Goal: Transaction & Acquisition: Subscribe to service/newsletter

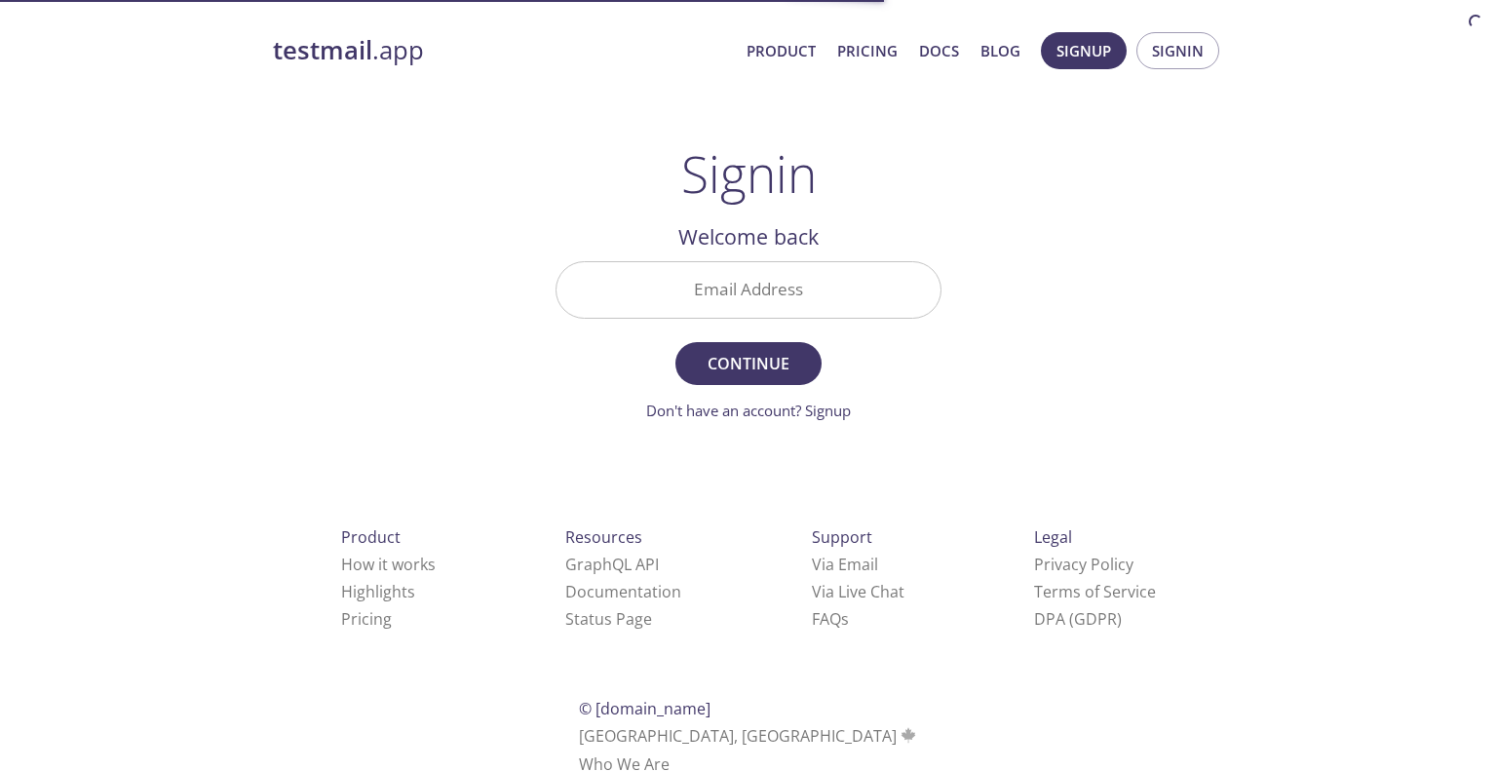
click at [762, 284] on input "Email Address" at bounding box center [748, 290] width 384 height 56
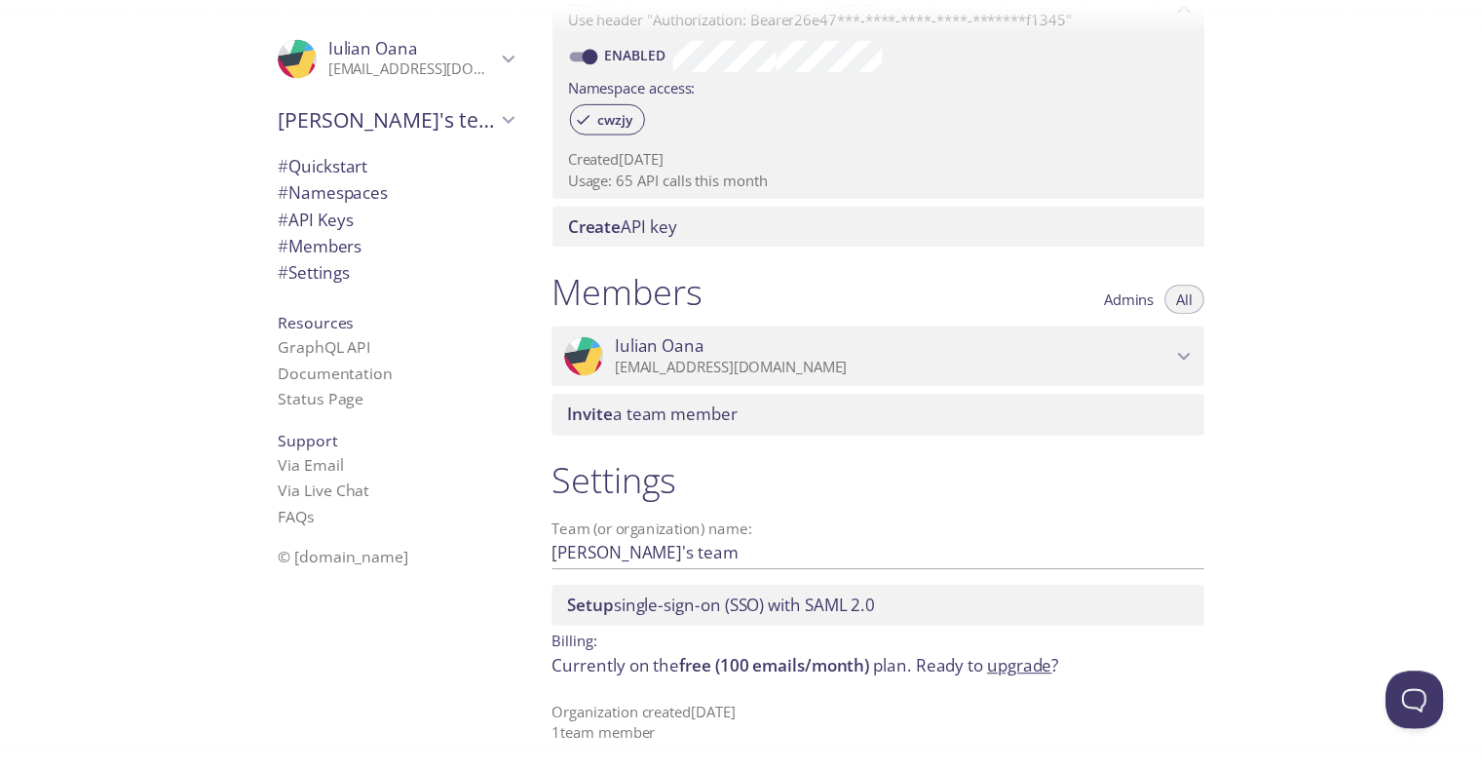
scroll to position [615, 0]
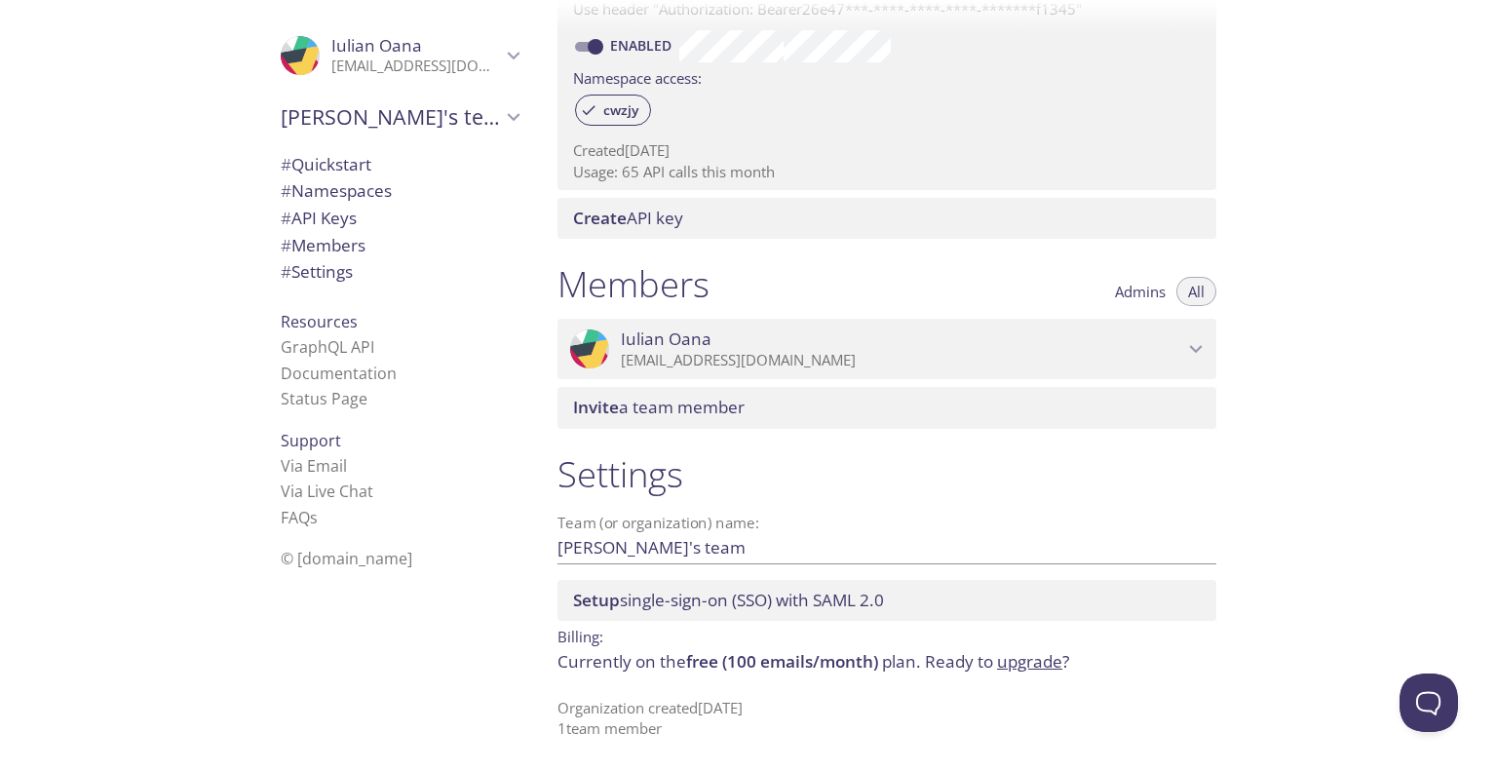
click at [1042, 658] on link "upgrade" at bounding box center [1029, 661] width 65 height 22
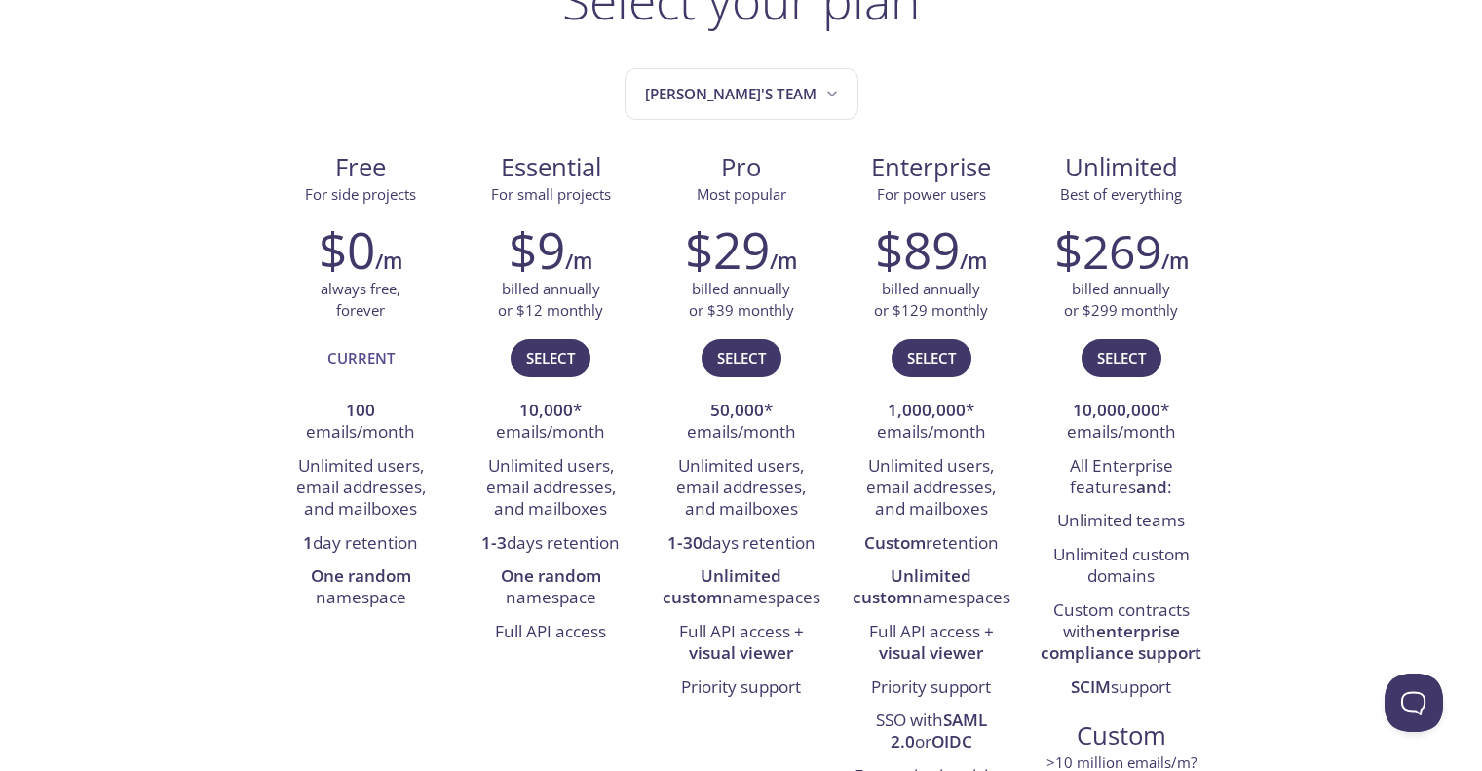
scroll to position [195, 0]
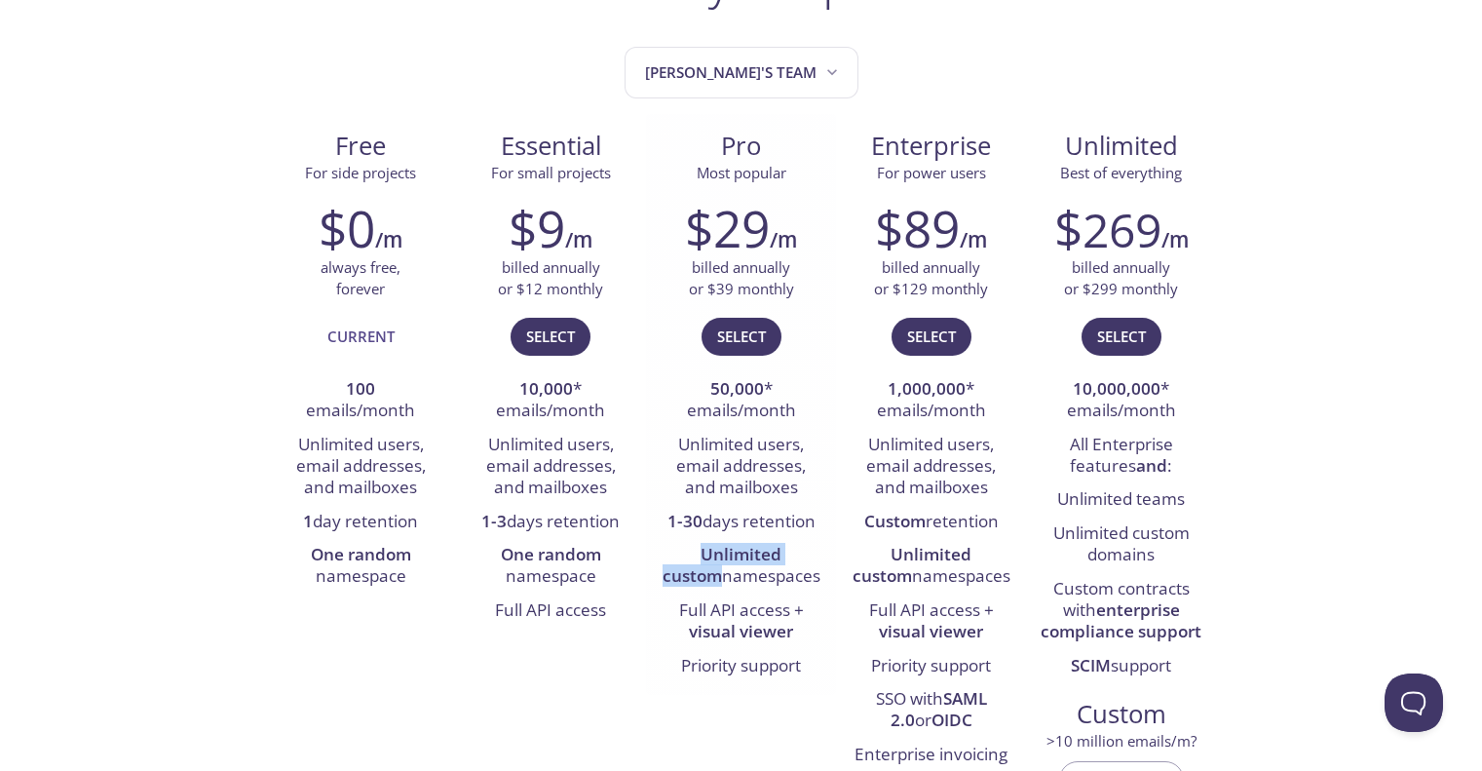
drag, startPoint x: 817, startPoint y: 556, endPoint x: 670, endPoint y: 558, distance: 146.2
click at [670, 558] on li "Unlimited custom namespaces" at bounding box center [741, 567] width 161 height 56
copy strong "Unlimited custom"
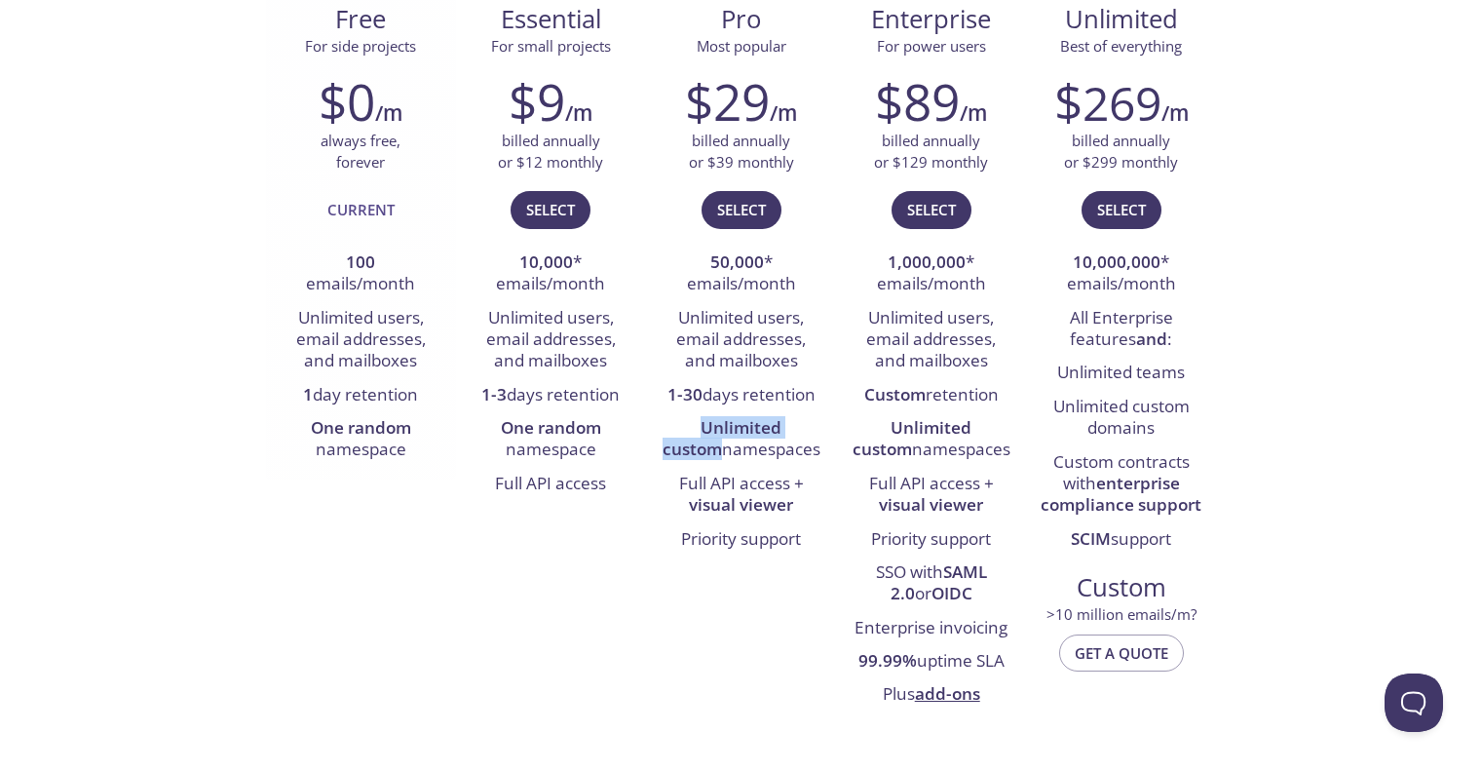
scroll to position [325, 0]
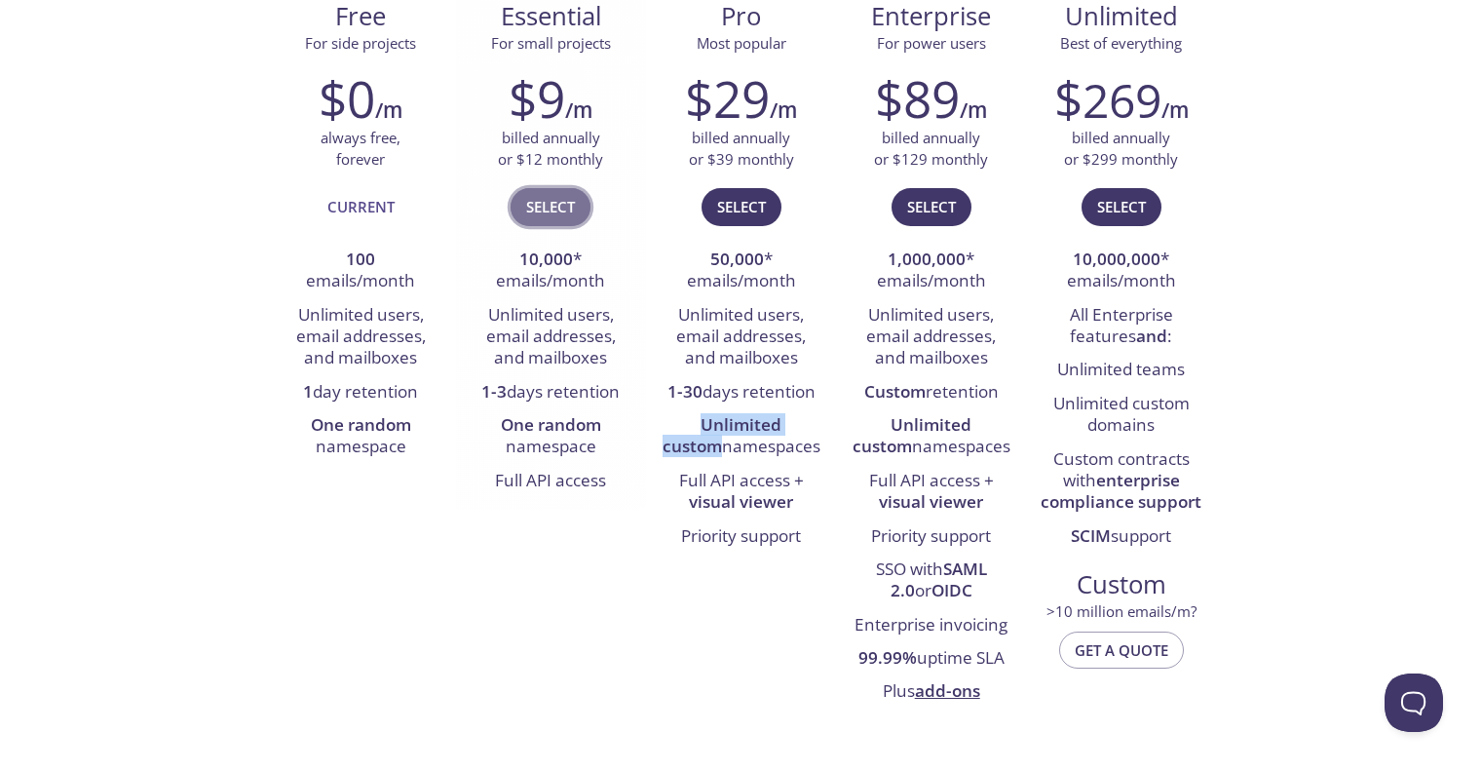
click at [575, 203] on span "Select" at bounding box center [550, 206] width 49 height 25
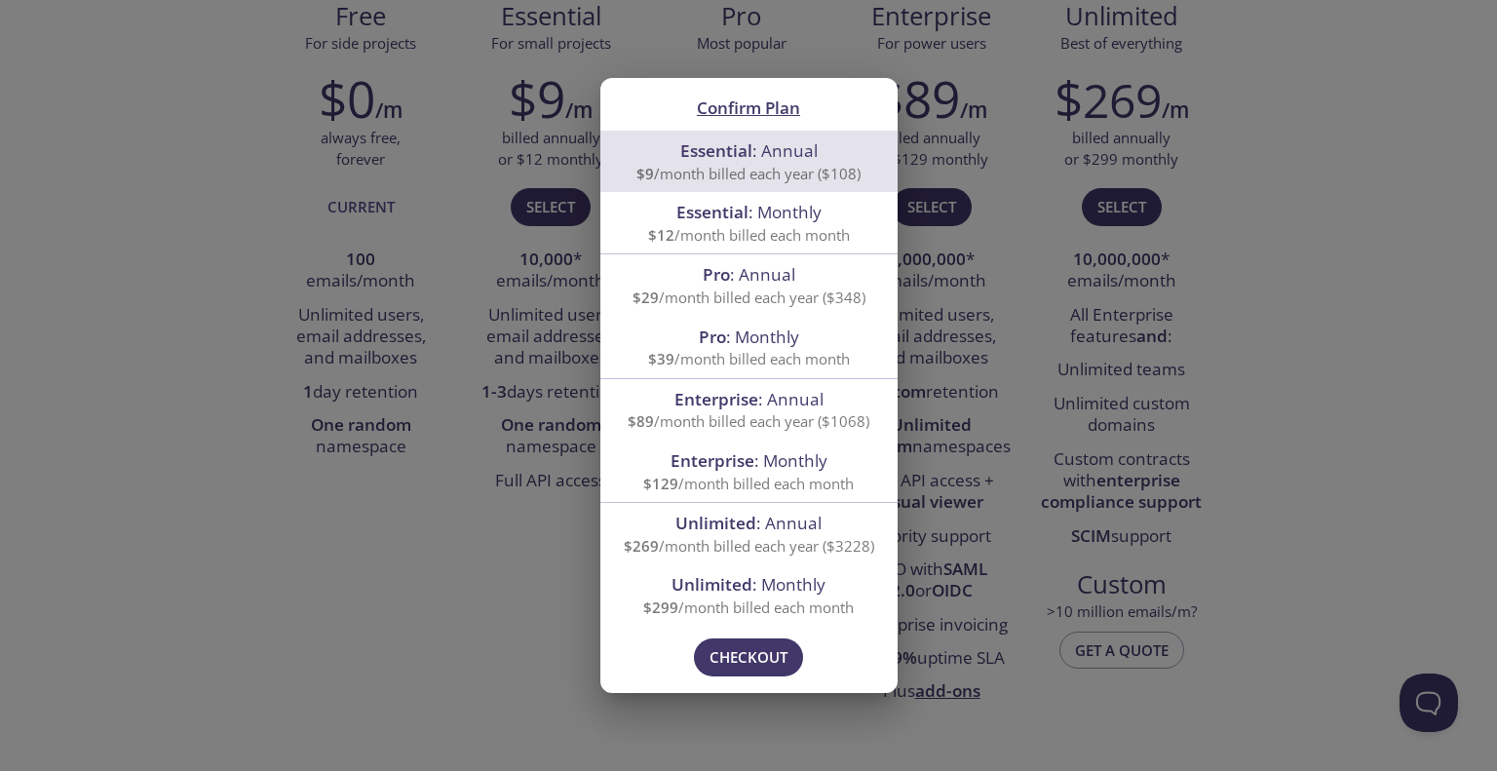
click at [524, 287] on div "Confirm Plan Essential : Annual $9 /month billed each year ($108) Essential : M…" at bounding box center [748, 385] width 1497 height 771
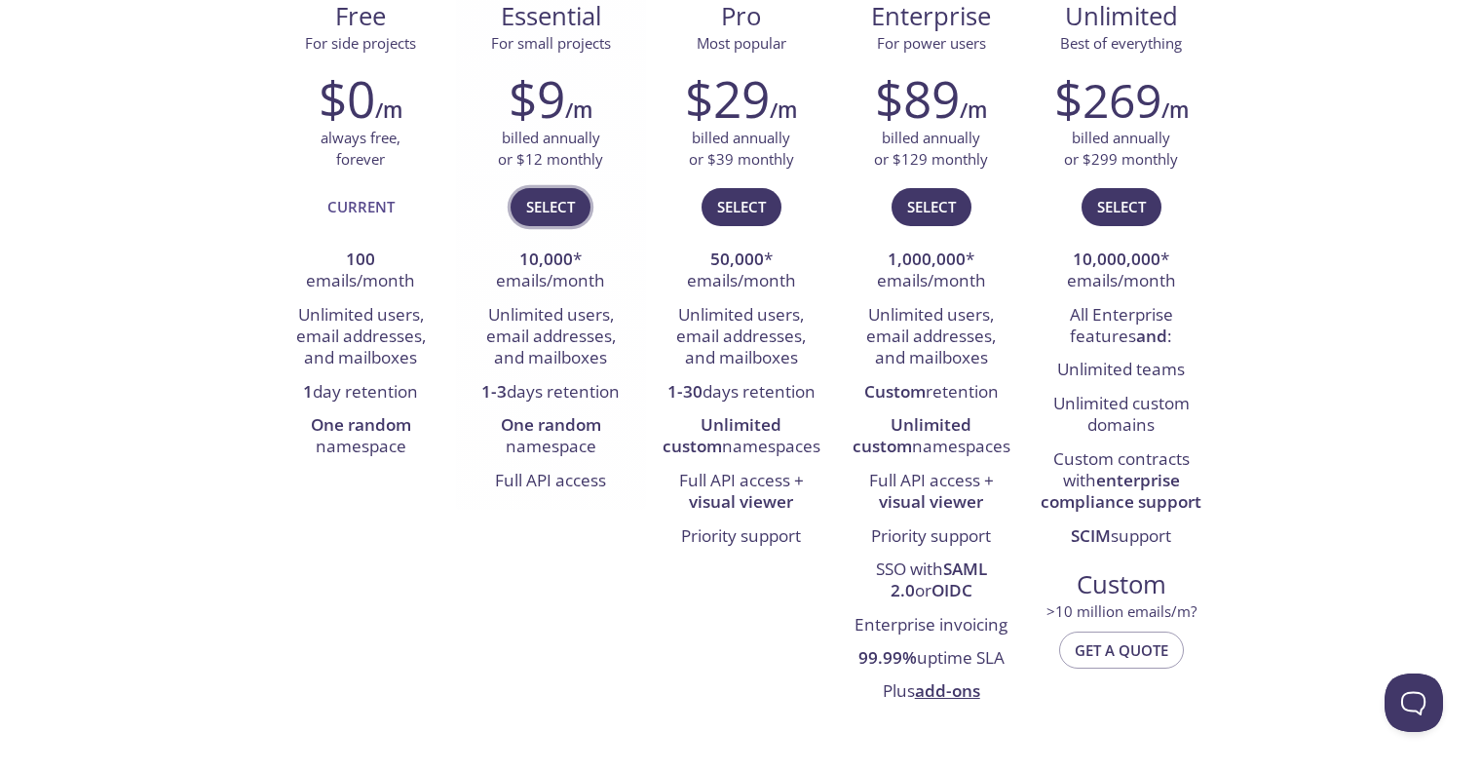
click at [562, 191] on button "Select" at bounding box center [551, 206] width 80 height 37
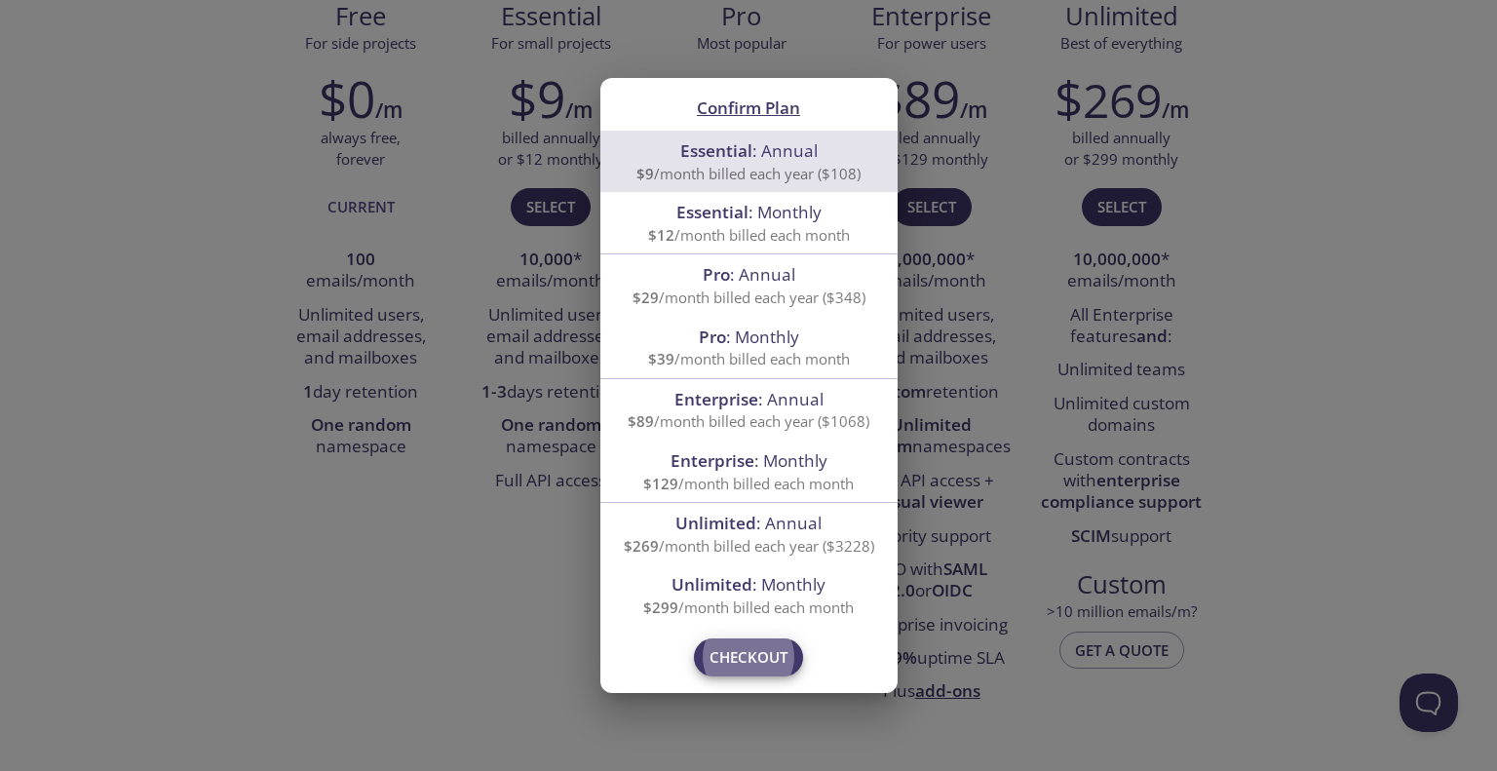
click at [458, 451] on div "Confirm Plan Essential : Annual $9 /month billed each year ($108) Essential : M…" at bounding box center [748, 385] width 1497 height 771
